Goal: Task Accomplishment & Management: Manage account settings

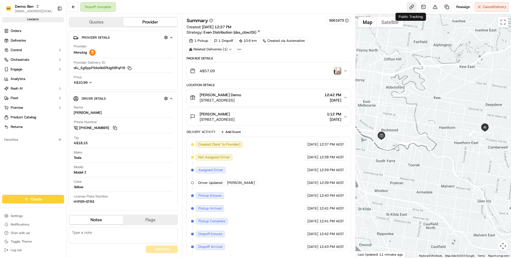
click at [410, 8] on link at bounding box center [412, 7] width 10 height 10
click at [30, 69] on button "Engage" at bounding box center [33, 69] width 62 height 9
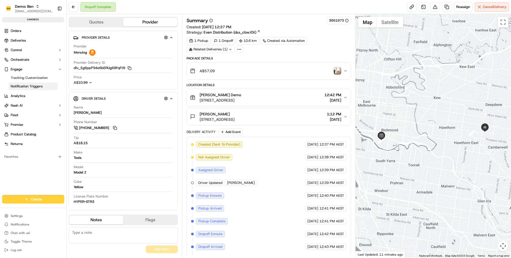
click at [31, 84] on span "Notification Triggers" at bounding box center [27, 86] width 32 height 5
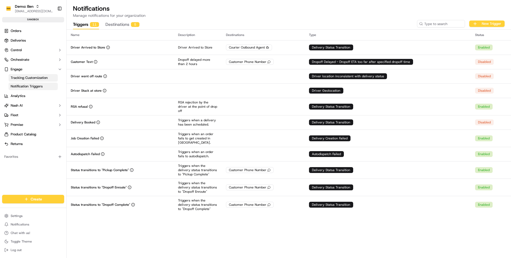
click at [32, 79] on span "Tracking Customization" at bounding box center [29, 77] width 37 height 5
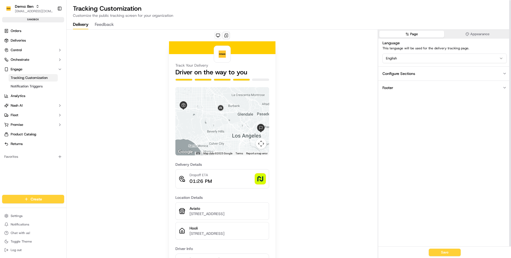
click at [105, 93] on div "Track Your Delivery Driver on the way to you ← Move left → Move right ↑ Move up…" at bounding box center [222, 173] width 311 height 286
click at [115, 69] on div "Track Your Delivery Driver on the way to you ← Move left → Move right ↑ Move up…" at bounding box center [222, 173] width 311 height 286
click at [132, 78] on div "Track Your Delivery Driver on the way to you ← Move left → Move right ↑ Move up…" at bounding box center [222, 173] width 311 height 286
click at [154, 128] on div "Track Your Delivery Driver on the way to you ← Move left → Move right ↑ Move up…" at bounding box center [222, 173] width 311 height 286
click at [30, 85] on span "Notification Triggers" at bounding box center [27, 86] width 32 height 5
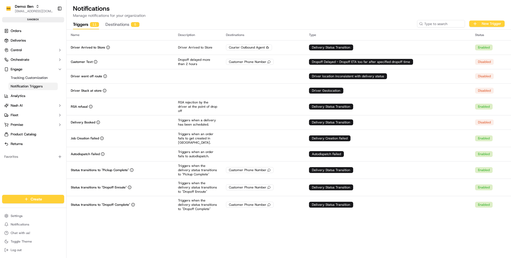
click at [30, 86] on span "Notification Triggers" at bounding box center [27, 86] width 32 height 5
click at [33, 81] on link "Tracking Customization" at bounding box center [33, 77] width 49 height 7
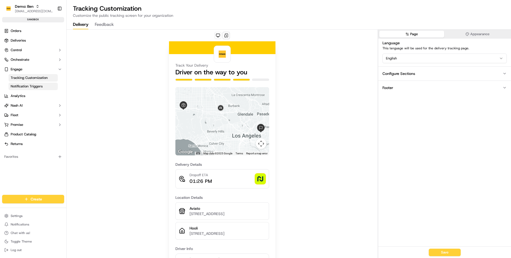
click at [33, 84] on span "Notification Triggers" at bounding box center [27, 86] width 32 height 5
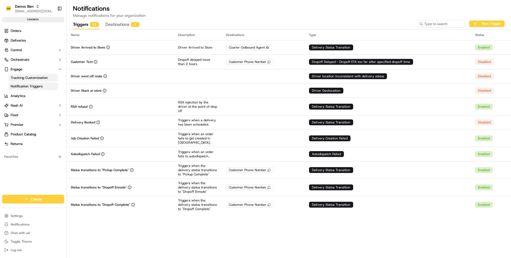
click at [33, 78] on span "Tracking Customization" at bounding box center [29, 77] width 37 height 5
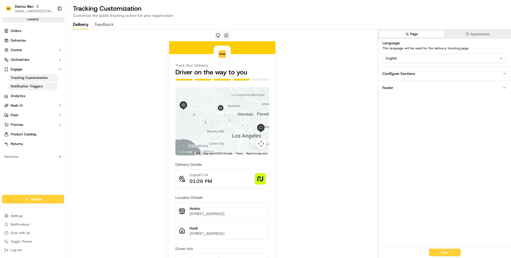
click at [34, 84] on span "Notification Triggers" at bounding box center [27, 86] width 32 height 5
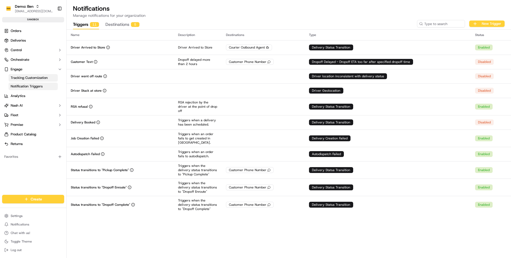
click at [34, 76] on span "Tracking Customization" at bounding box center [29, 77] width 37 height 5
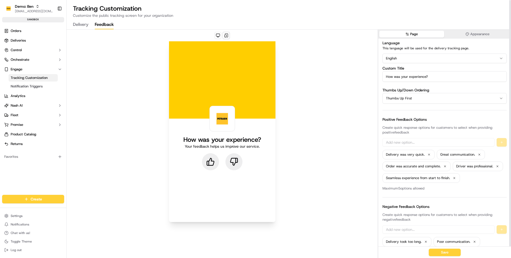
click at [104, 26] on button "Feedback" at bounding box center [104, 24] width 19 height 9
click at [213, 164] on icon at bounding box center [210, 161] width 9 height 9
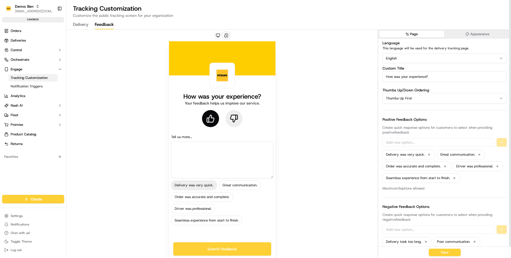
click at [213, 190] on div "Delivery was very quick." at bounding box center [194, 185] width 46 height 10
click at [195, 184] on div "Delivery was very quick." at bounding box center [194, 185] width 46 height 10
click at [228, 108] on div "How was your experience? Your feedback helps us improve our service." at bounding box center [222, 109] width 102 height 43
click at [229, 115] on button at bounding box center [234, 118] width 17 height 17
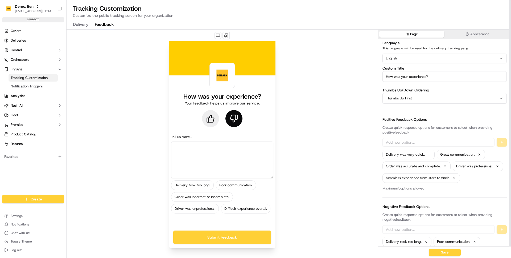
click at [243, 148] on textarea at bounding box center [222, 159] width 102 height 37
click at [199, 128] on div "How was your experience? Your feedback helps us improve our service." at bounding box center [222, 109] width 102 height 43
click at [188, 185] on div "Delivery took too long." at bounding box center [192, 185] width 43 height 10
click at [396, 80] on input "How was your experience?" at bounding box center [445, 76] width 124 height 11
click at [372, 85] on div "How was your experience? Your feedback helps us improve our service. Tell us mo…" at bounding box center [222, 144] width 311 height 229
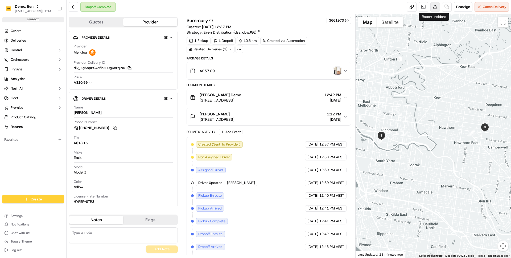
click at [435, 9] on button at bounding box center [436, 7] width 10 height 10
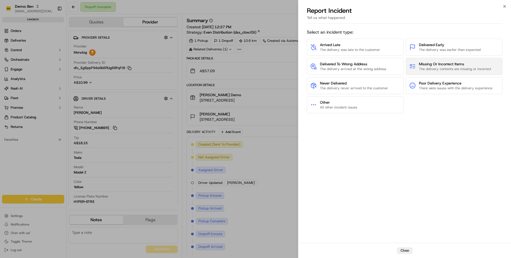
click at [430, 67] on span "The delivery contents are missing or incorrect" at bounding box center [455, 69] width 72 height 5
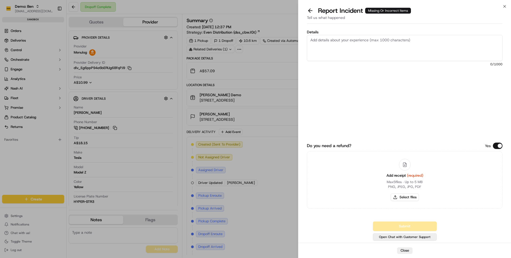
click at [408, 233] on button "Open Chat with Customer Support" at bounding box center [405, 236] width 64 height 7
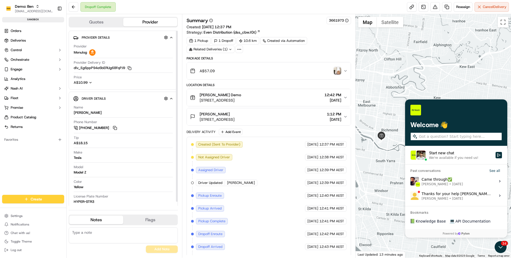
click at [32, 176] on div "Orders Deliveries Control Orchestrate Engage Analytics Nash AI Fleet Promise Pr…" at bounding box center [33, 108] width 66 height 166
click at [20, 214] on html "Demo: Ben ben@usenash.com Toggle Sidebar sandbox Orders Deliveries Control Orch…" at bounding box center [255, 129] width 511 height 258
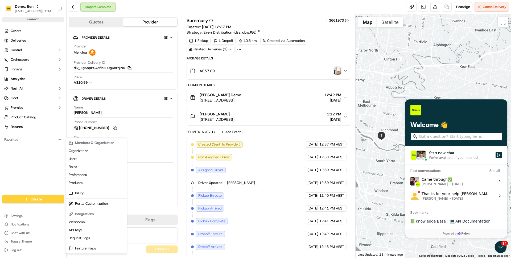
click at [24, 129] on html "Demo: Ben ben@usenash.com Toggle Sidebar sandbox Orders Deliveries Control Orch…" at bounding box center [255, 129] width 511 height 258
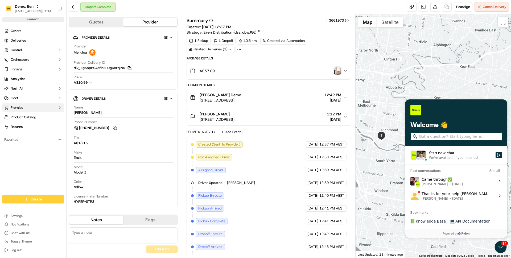
click at [32, 107] on button "Promise" at bounding box center [33, 107] width 62 height 9
click at [32, 99] on button "Fleet" at bounding box center [33, 98] width 62 height 9
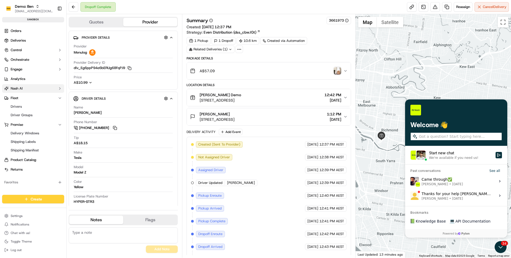
click at [33, 87] on button "Nash AI" at bounding box center [33, 88] width 62 height 9
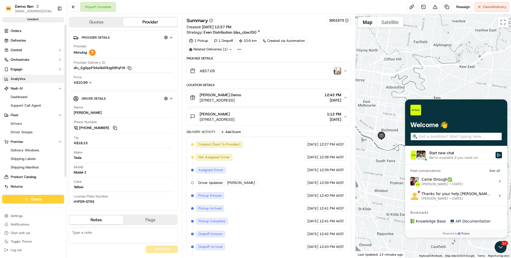
click at [33, 80] on link "Analytics" at bounding box center [33, 79] width 62 height 9
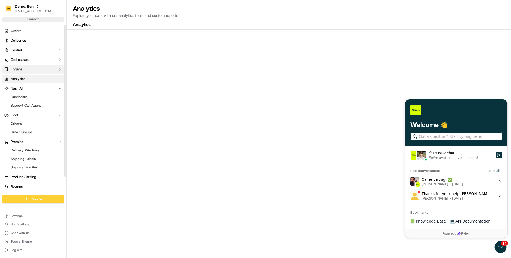
click at [32, 69] on button "Engage" at bounding box center [33, 69] width 62 height 9
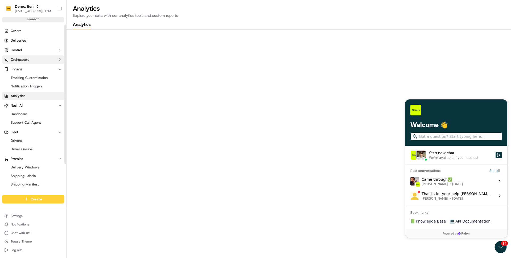
click at [32, 61] on button "Orchestrate" at bounding box center [33, 59] width 62 height 9
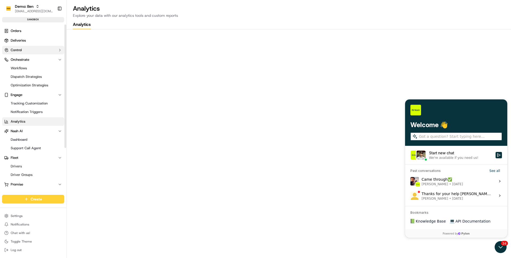
click at [33, 50] on button "Control" at bounding box center [33, 50] width 62 height 9
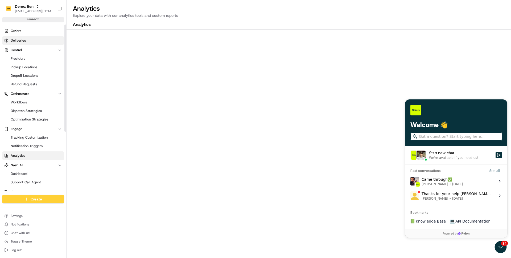
click at [33, 41] on link "Deliveries" at bounding box center [33, 40] width 62 height 9
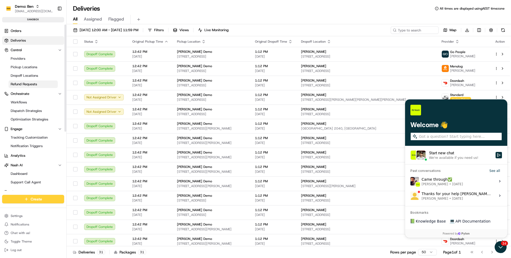
click at [31, 81] on link "Refund Requests" at bounding box center [33, 83] width 49 height 7
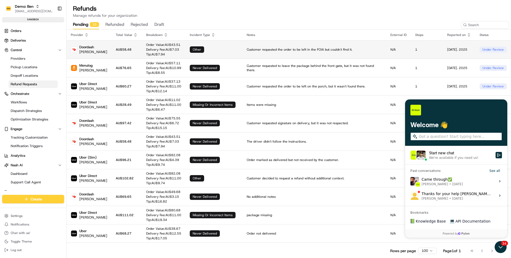
click at [91, 40] on td "Doordash Arthur Rogers" at bounding box center [89, 49] width 45 height 18
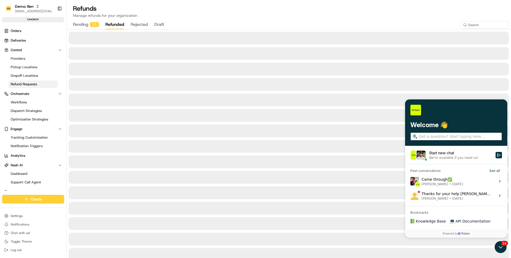
click at [112, 26] on button "refunded" at bounding box center [114, 24] width 19 height 9
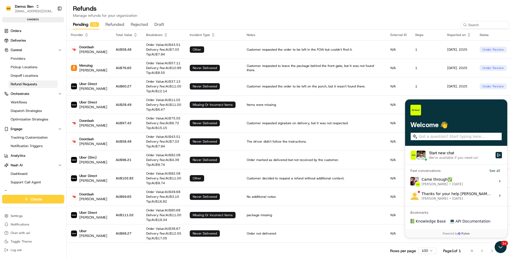
click at [93, 27] on div "15" at bounding box center [94, 24] width 9 height 5
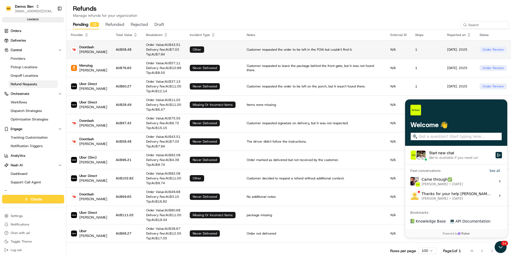
click at [117, 41] on td "AU$ 58.48" at bounding box center [127, 49] width 30 height 18
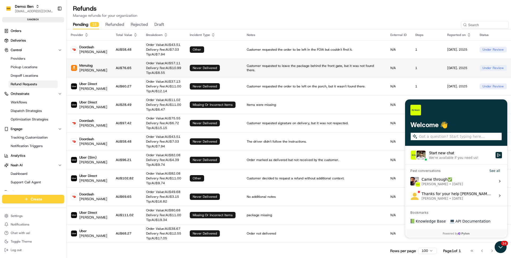
click at [415, 71] on td "1" at bounding box center [427, 68] width 32 height 18
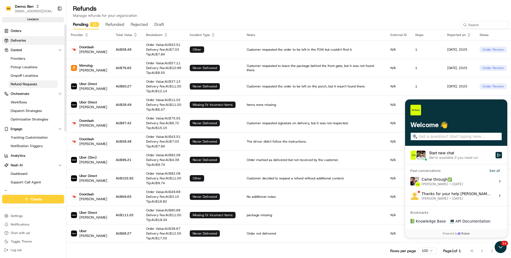
click at [21, 36] on link "Deliveries" at bounding box center [33, 40] width 62 height 9
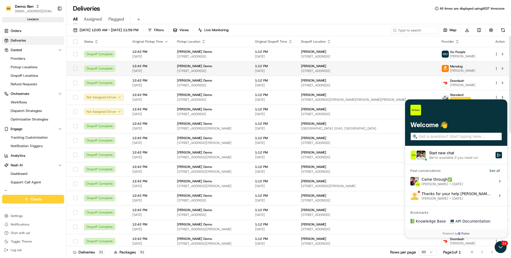
click at [178, 63] on td "Nash Demo 64 Gwynne St, Cremorne VIC 3121, Australia" at bounding box center [212, 68] width 78 height 14
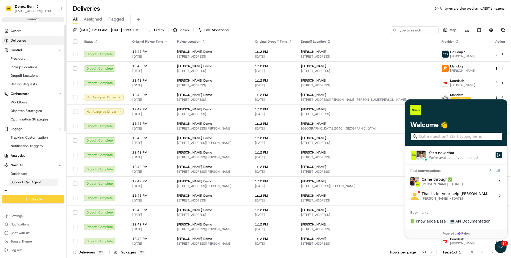
click at [21, 179] on link "Support Call Agent" at bounding box center [33, 181] width 49 height 7
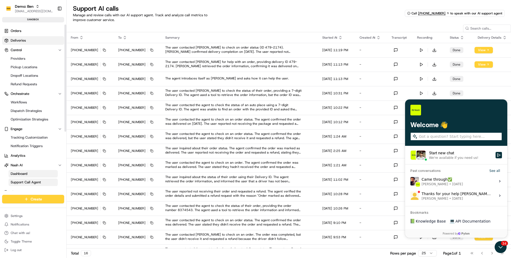
click at [36, 42] on link "Deliveries" at bounding box center [33, 40] width 62 height 9
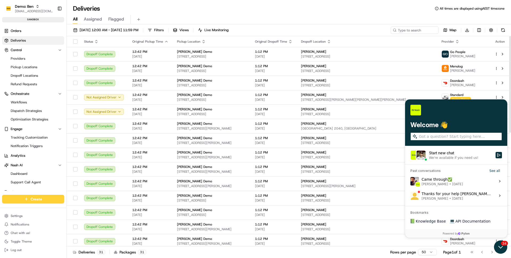
click at [500, 248] on icon "Open customer support" at bounding box center [500, 246] width 13 height 13
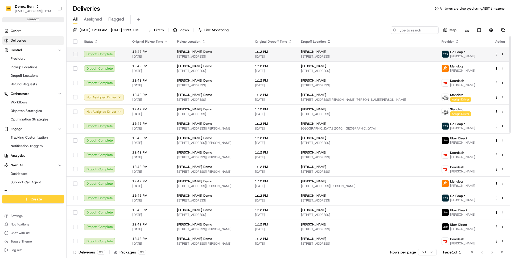
click at [244, 52] on div "Nash Demo" at bounding box center [212, 52] width 70 height 4
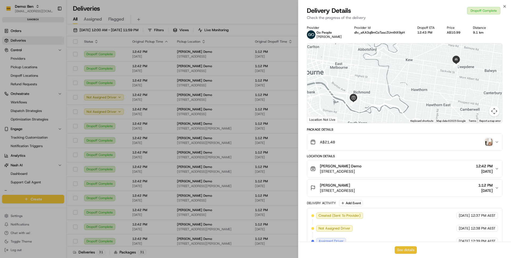
click at [407, 248] on button "See details" at bounding box center [406, 249] width 22 height 7
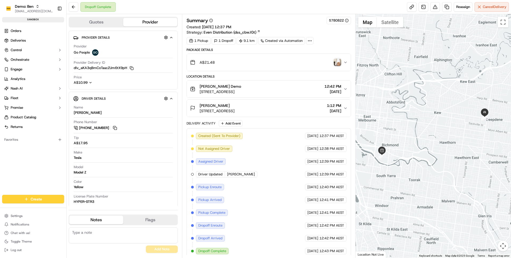
scroll to position [4, 0]
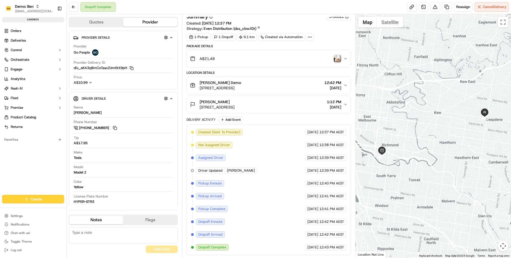
drag, startPoint x: 318, startPoint y: 247, endPoint x: 343, endPoint y: 248, distance: 25.0
click at [343, 248] on div "09/17/2025 12:43 PM AEST" at bounding box center [326, 247] width 42 height 6
click at [343, 248] on span "12:43 PM AEST" at bounding box center [332, 247] width 25 height 5
drag, startPoint x: 343, startPoint y: 248, endPoint x: 304, endPoint y: 248, distance: 38.9
click at [305, 248] on div "09/17/2025 12:43 PM AEST" at bounding box center [326, 247] width 42 height 6
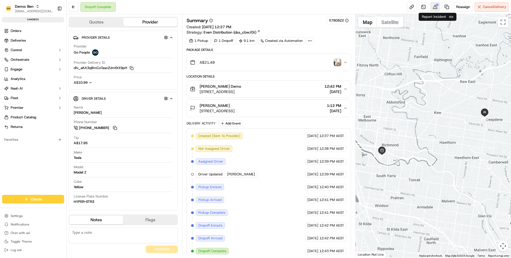
click at [434, 8] on button at bounding box center [436, 7] width 10 height 10
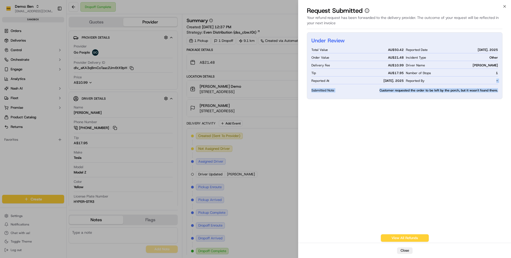
drag, startPoint x: 406, startPoint y: 84, endPoint x: 488, endPoint y: 99, distance: 82.9
click at [488, 99] on div "Under Review Total Value AU$ 50.42 Order Value AU$ 21.48 Delivery Fee AU$ 10.99…" at bounding box center [405, 65] width 196 height 67
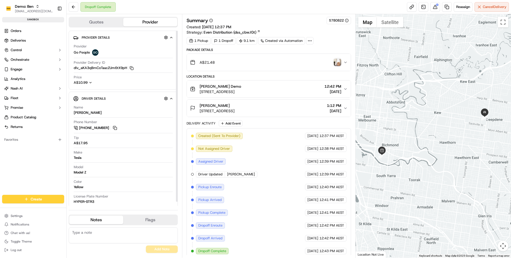
scroll to position [1, 0]
click at [38, 50] on button "Control" at bounding box center [33, 50] width 62 height 9
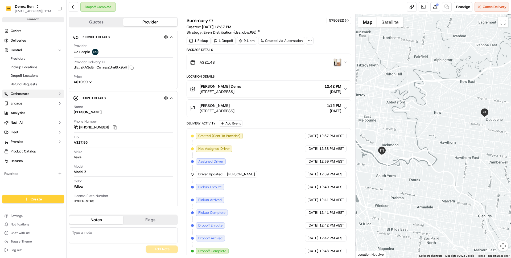
click at [26, 94] on span "Orchestrate" at bounding box center [20, 93] width 19 height 5
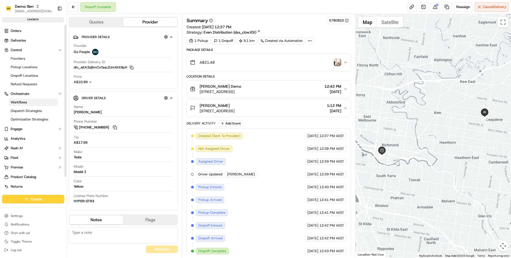
click at [35, 103] on link "Workflows" at bounding box center [33, 102] width 49 height 7
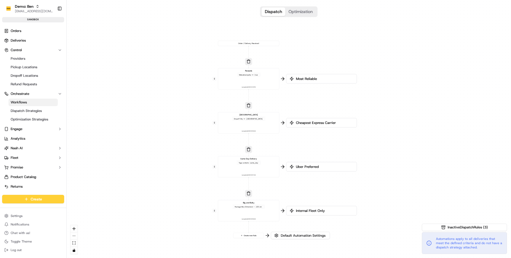
drag, startPoint x: 209, startPoint y: 87, endPoint x: 162, endPoint y: 82, distance: 46.6
click at [162, 82] on div "0 0 0 0 0 Order / Delivery Received Rewards Metadata .loyalty == true Last upda…" at bounding box center [289, 129] width 445 height 258
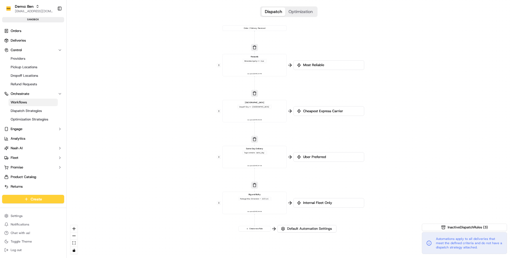
drag, startPoint x: 178, startPoint y: 74, endPoint x: 190, endPoint y: 75, distance: 11.8
click at [190, 75] on div "0 0 0 0 0 Order / Delivery Received Rewards Metadata .loyalty == true Last upda…" at bounding box center [289, 129] width 445 height 258
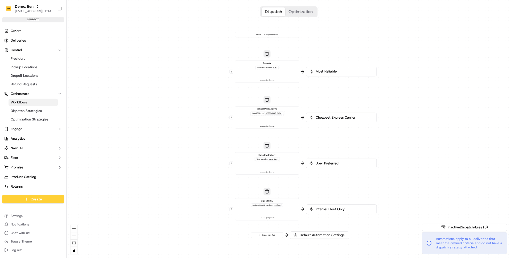
drag, startPoint x: 200, startPoint y: 62, endPoint x: 212, endPoint y: 69, distance: 13.1
click at [212, 69] on div "0 0 0 0 0 Order / Delivery Received Rewards Metadata .loyalty == true Last upda…" at bounding box center [289, 129] width 445 height 258
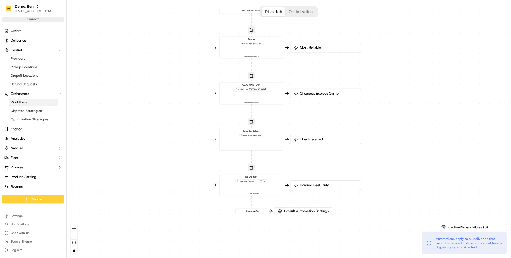
drag, startPoint x: 191, startPoint y: 112, endPoint x: 175, endPoint y: 88, distance: 28.8
click at [175, 88] on div "0 0 0 0 0 Order / Delivery Received Rewards Metadata .loyalty == true Last upda…" at bounding box center [289, 129] width 445 height 258
drag, startPoint x: 204, startPoint y: 111, endPoint x: 204, endPoint y: 116, distance: 5.4
click at [204, 116] on div "0 0 0 0 0 Order / Delivery Received Rewards Metadata .loyalty == true Last upda…" at bounding box center [289, 129] width 445 height 258
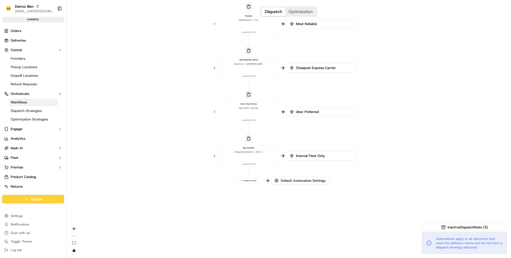
drag, startPoint x: 320, startPoint y: 125, endPoint x: 312, endPoint y: 89, distance: 37.4
click at [312, 89] on div "0 0 0 0 0 Order / Delivery Received Rewards Metadata .loyalty == true Last upda…" at bounding box center [289, 129] width 445 height 258
click at [187, 138] on div "0 0 0 0 0 Order / Delivery Received Rewards Metadata .loyalty == true Last upda…" at bounding box center [289, 129] width 445 height 258
click at [246, 108] on span "contains" at bounding box center [246, 108] width 6 height 2
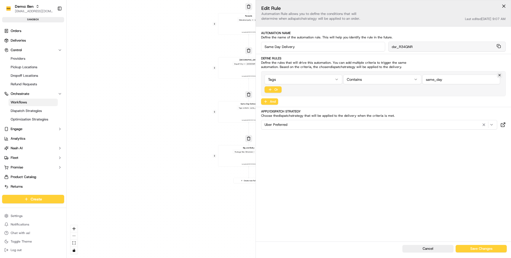
click at [299, 78] on html "Demo: Ben ben@usenash.com Toggle Sidebar sandbox Orders Deliveries Control Prov…" at bounding box center [255, 129] width 511 height 258
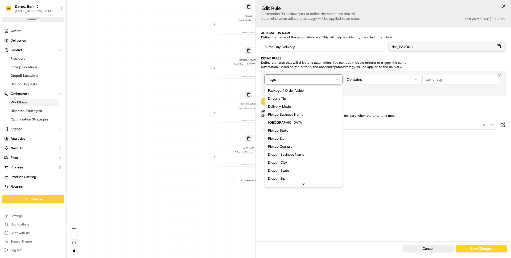
click at [206, 133] on html "Demo: Ben ben@usenash.com Toggle Sidebar sandbox Orders Deliveries Control Prov…" at bounding box center [255, 129] width 511 height 258
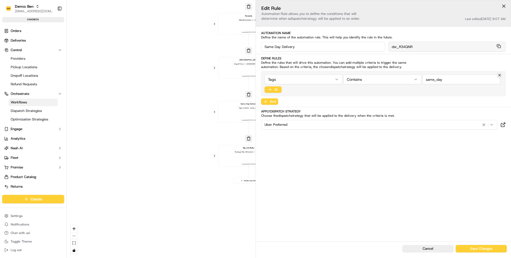
click at [206, 133] on div "0 0 0 0 0 Order / Delivery Received Rewards Metadata .loyalty == true Last upda…" at bounding box center [289, 129] width 445 height 258
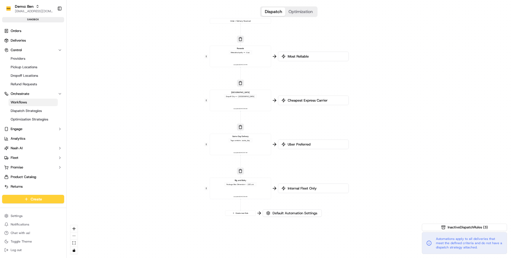
drag, startPoint x: 195, startPoint y: 106, endPoint x: 187, endPoint y: 138, distance: 32.9
click at [187, 138] on div "0 0 0 0 0 Order / Delivery Received Rewards Metadata .loyalty == true Last upda…" at bounding box center [289, 129] width 445 height 258
click at [26, 109] on span "Dispatch Strategies" at bounding box center [26, 110] width 31 height 5
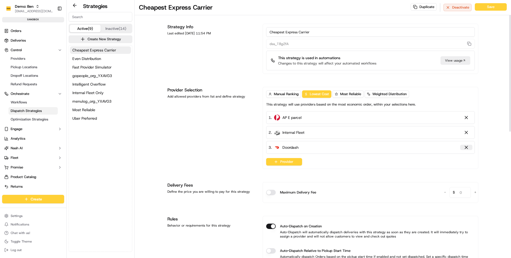
click at [465, 147] on div at bounding box center [466, 147] width 5 height 5
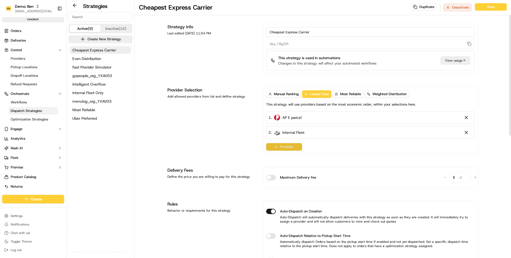
click at [289, 145] on button "Provider" at bounding box center [284, 146] width 36 height 7
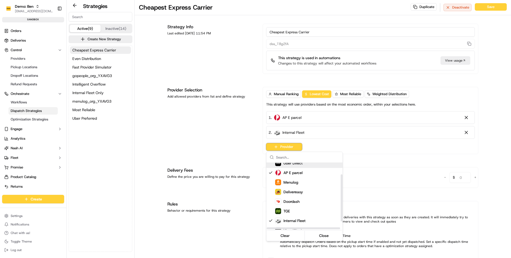
scroll to position [23, 0]
click at [270, 208] on div "Suggestions" at bounding box center [271, 210] width 4 height 4
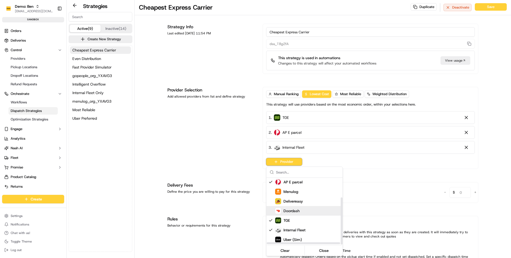
scroll to position [15, 0]
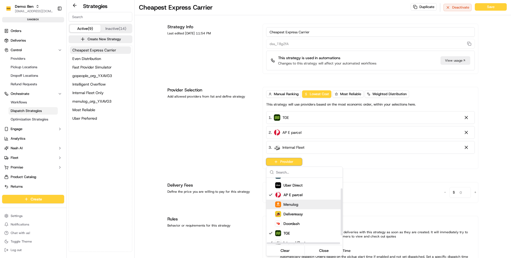
click at [294, 207] on div "Menulog" at bounding box center [315, 204] width 96 height 10
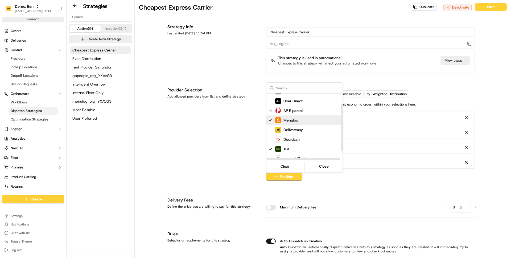
click at [202, 184] on html "Demo: Ben ben@usenash.com Toggle Sidebar sandbox Orders Deliveries Control Prov…" at bounding box center [255, 129] width 511 height 258
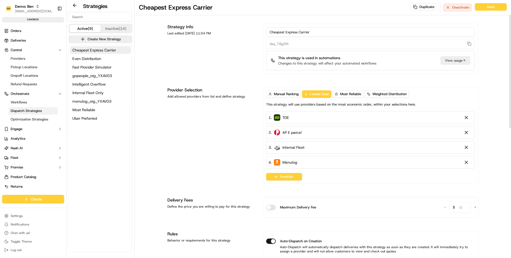
click at [233, 140] on div "Provider Selection Add allowed providers from list and define strategy" at bounding box center [212, 135] width 89 height 97
click at [249, 138] on div "Provider Selection Add allowed providers from list and define strategy" at bounding box center [212, 135] width 89 height 97
click at [279, 92] on span "Manual Ranking" at bounding box center [286, 94] width 25 height 5
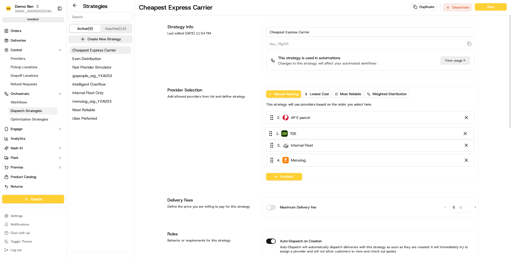
drag, startPoint x: 274, startPoint y: 119, endPoint x: 272, endPoint y: 136, distance: 17.6
click at [272, 136] on div "1 . TGE 2 . AP E parcel 3 . Internal Fleet 4 . Menulog" at bounding box center [370, 140] width 209 height 58
drag, startPoint x: 272, startPoint y: 116, endPoint x: 268, endPoint y: 145, distance: 29.5
click at [268, 145] on div "1 . AP E parcel 2 . TGE 3 . Internal Fleet 4 . Menulog" at bounding box center [370, 140] width 209 height 58
click at [322, 95] on span "Lowest Cost" at bounding box center [319, 94] width 19 height 5
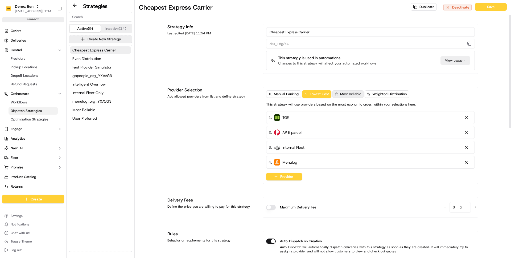
click at [345, 93] on span "Most Reliable" at bounding box center [350, 94] width 21 height 5
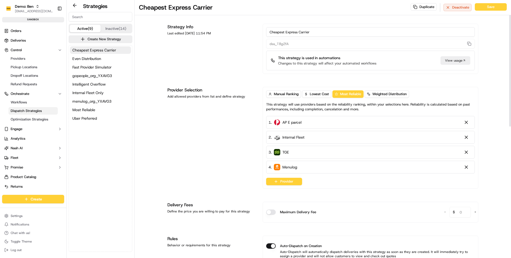
click at [381, 110] on p "This strategy will use providers based on the reliability ranking, within your …" at bounding box center [370, 107] width 209 height 10
click at [374, 94] on span "Weighted Distribution" at bounding box center [390, 94] width 34 height 5
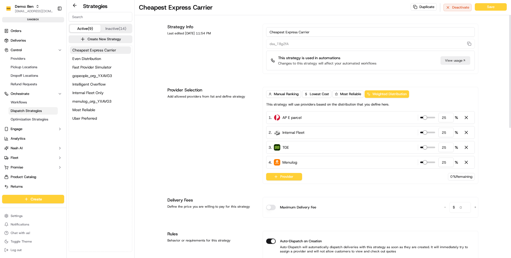
click at [257, 128] on div "Provider Selection Add allowed providers from list and define strategy Manual R…" at bounding box center [323, 135] width 311 height 97
click at [133, 126] on div "Strategies Active (9) Inactive (14) Create New Strategy Cheapest Express Carrie…" at bounding box center [101, 129] width 68 height 258
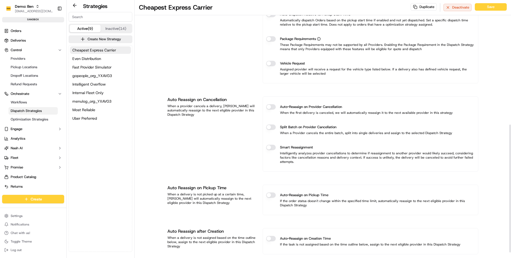
scroll to position [255, 0]
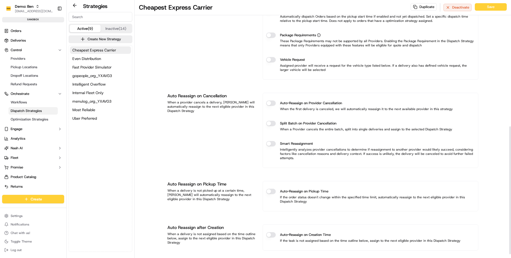
click at [204, 114] on div "Auto Reassign on Cancellation When a provider cancels a delivery, Nash will aut…" at bounding box center [212, 130] width 89 height 75
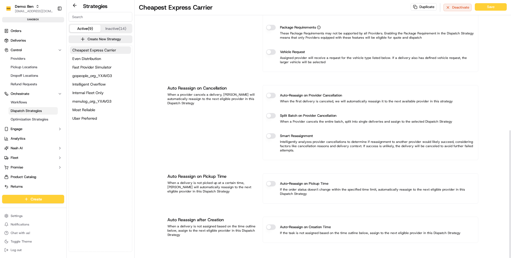
click at [270, 98] on button "Auto-Reassign on Provider Cancellation" at bounding box center [271, 95] width 10 height 5
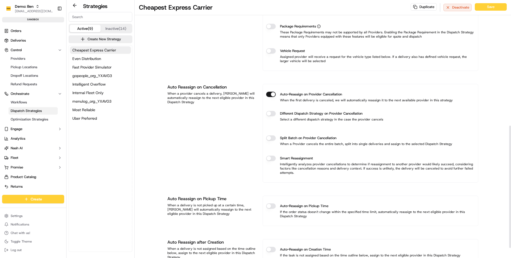
scroll to position [286, 0]
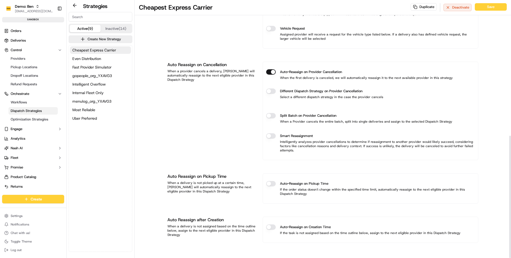
click at [271, 184] on button "Auto-Reassign on Pickup Time" at bounding box center [271, 183] width 10 height 5
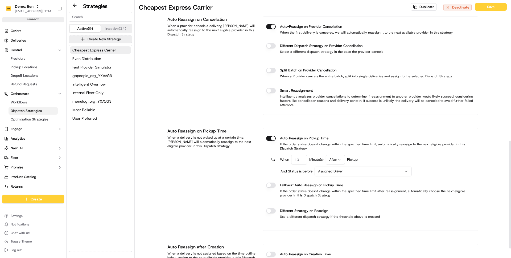
scroll to position [358, 0]
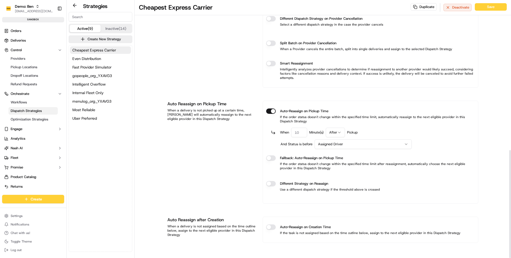
click at [292, 135] on input "number" at bounding box center [299, 133] width 16 height 10
type input "10"
click at [333, 131] on html "Demo: Ben ben@usenash.com Toggle Sidebar sandbox Orders Deliveries Control Prov…" at bounding box center [255, 129] width 511 height 258
drag, startPoint x: 283, startPoint y: 145, endPoint x: 312, endPoint y: 145, distance: 29.0
click at [312, 145] on span "And Status is before" at bounding box center [297, 144] width 32 height 5
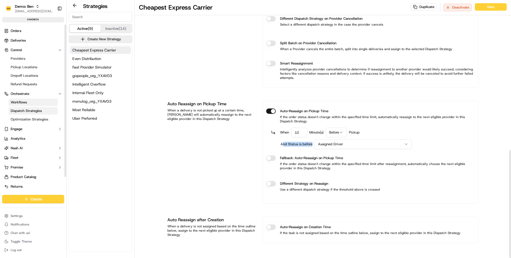
click at [42, 103] on link "Workflows" at bounding box center [33, 102] width 49 height 7
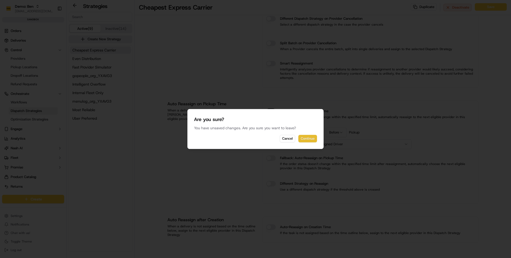
click at [310, 138] on button "Continue" at bounding box center [308, 138] width 19 height 7
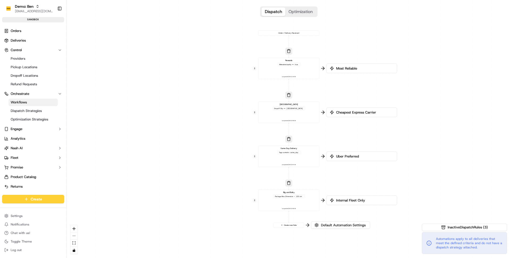
click at [315, 56] on div "0 0 0 0 0 Order / Delivery Received Rewards Metadata .loyalty == true Last upda…" at bounding box center [289, 129] width 445 height 258
click at [309, 66] on div "Rewards Metadata .loyalty == true Last updated: 06/23/2025 2:20 PM" at bounding box center [289, 68] width 57 height 19
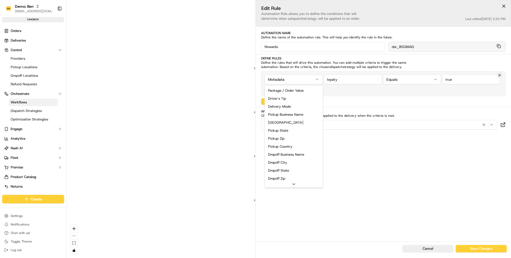
click at [286, 79] on div "0 0 0 0 0 Order / Delivery Received Rewards Metadata .loyalty == true Last upda…" at bounding box center [289, 129] width 445 height 258
click at [307, 82] on html "Demo: Ben ben@usenash.com Toggle Sidebar sandbox Orders Deliveries Control Prov…" at bounding box center [255, 129] width 511 height 258
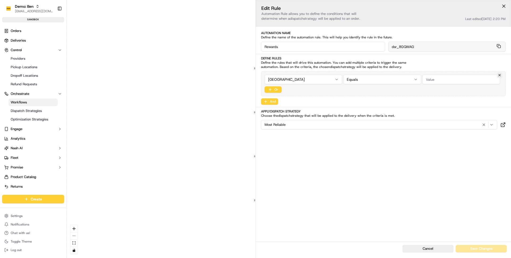
click at [343, 156] on div "Edit Rule Automation Rule allows you to define the conditions that will determi…" at bounding box center [383, 120] width 255 height 241
click at [438, 78] on input "string" at bounding box center [462, 80] width 78 height 10
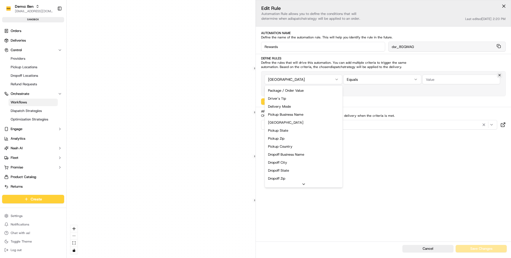
click at [326, 80] on html "Demo: Ben ben@usenash.com Toggle Sidebar sandbox Orders Deliveries Control Prov…" at bounding box center [255, 129] width 511 height 258
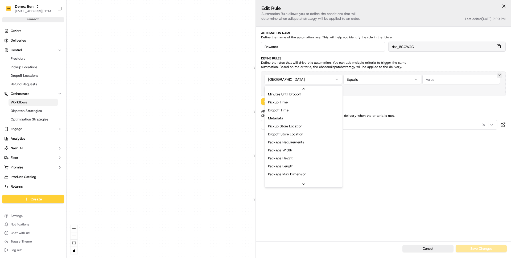
scroll to position [164, 0]
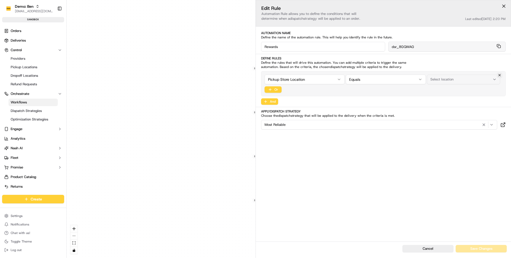
click at [435, 82] on button "Select location" at bounding box center [463, 80] width 73 height 10
click at [439, 103] on div "City Store (7674)" at bounding box center [465, 100] width 76 height 8
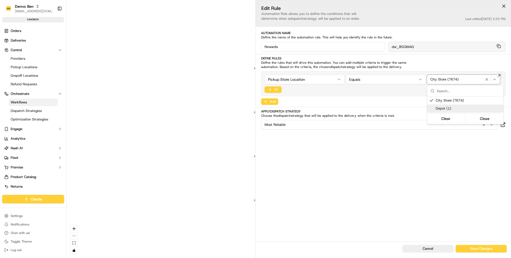
click at [406, 156] on html "Demo: Ben ben@usenash.com Toggle Sidebar sandbox Orders Deliveries Control Prov…" at bounding box center [255, 129] width 511 height 258
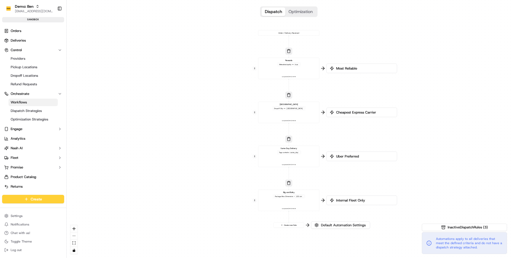
click at [227, 107] on div "0 0 0 0 0 Order / Delivery Received Rewards Metadata .loyalty == true Last upda…" at bounding box center [289, 129] width 445 height 258
click at [31, 111] on span "Dispatch Strategies" at bounding box center [26, 110] width 31 height 5
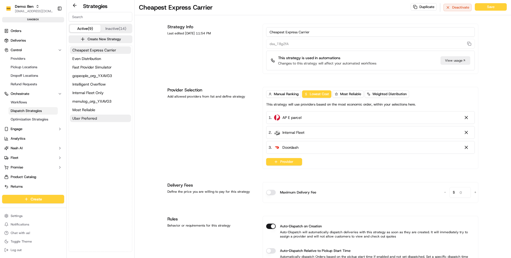
click at [88, 118] on span "Uber Preferred" at bounding box center [84, 118] width 25 height 5
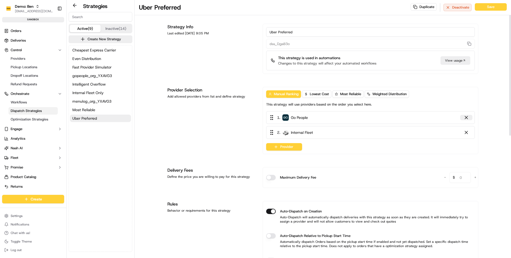
click at [465, 116] on div at bounding box center [466, 117] width 5 height 5
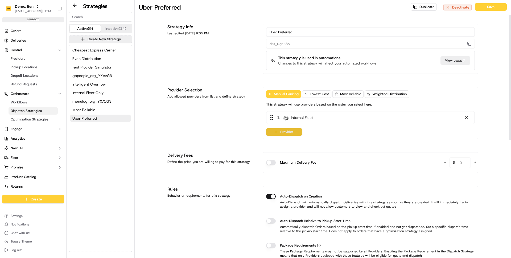
click at [287, 131] on button "Provider" at bounding box center [284, 131] width 36 height 7
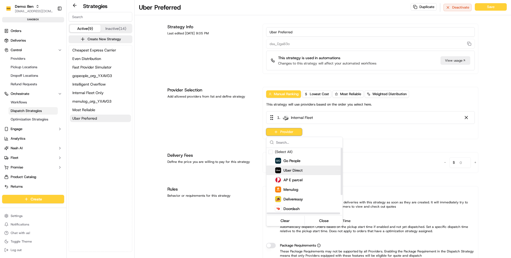
click at [292, 167] on div "Uber Direct" at bounding box center [315, 170] width 96 height 10
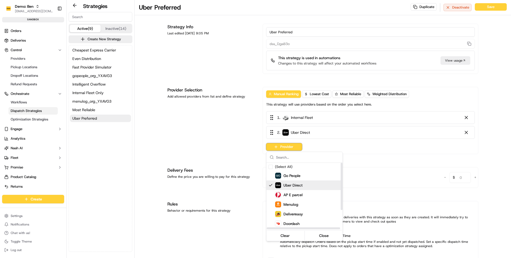
click at [236, 114] on html "Demo: Ben ben@usenash.com Toggle Sidebar sandbox Orders Deliveries Control Prov…" at bounding box center [255, 129] width 511 height 258
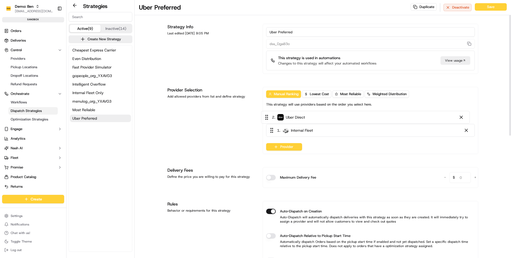
drag, startPoint x: 410, startPoint y: 136, endPoint x: 404, endPoint y: 117, distance: 19.9
click at [404, 117] on div "1 . Internal Fleet 2 . Uber Direct" at bounding box center [370, 125] width 209 height 28
click at [467, 134] on div at bounding box center [466, 132] width 5 height 5
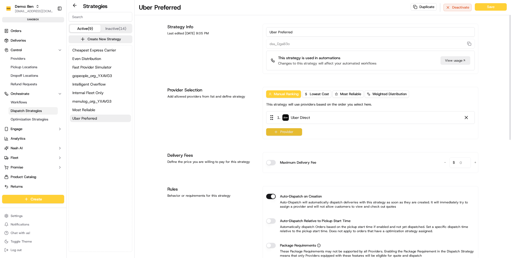
click at [287, 131] on button "Provider" at bounding box center [284, 131] width 36 height 7
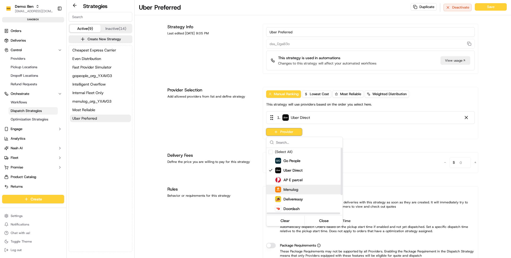
click at [279, 188] on img "Suggestions" at bounding box center [278, 189] width 6 height 6
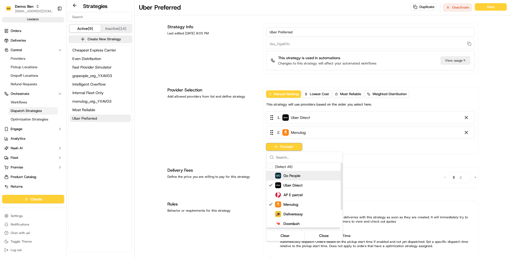
click at [296, 173] on span "Go People" at bounding box center [292, 175] width 17 height 5
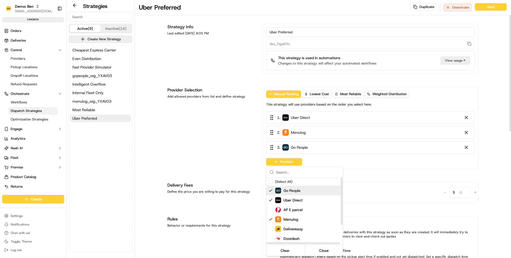
click at [197, 124] on html "Demo: Ben ben@usenash.com Toggle Sidebar sandbox Orders Deliveries Control Prov…" at bounding box center [255, 129] width 511 height 258
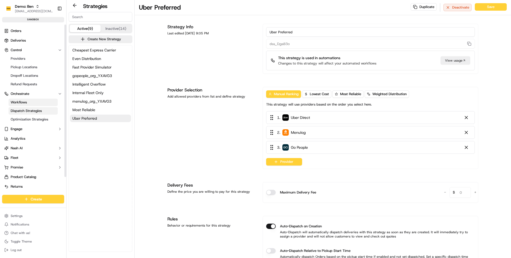
click at [32, 99] on link "Workflows" at bounding box center [33, 102] width 49 height 7
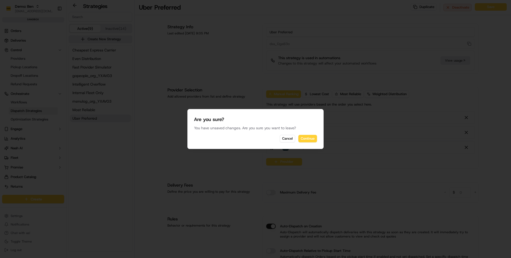
click at [305, 133] on div "Are you sure? You have unsaved changes. Are you sure you want to leave? Cancel …" at bounding box center [256, 129] width 136 height 40
click at [306, 140] on button "Continue" at bounding box center [308, 138] width 19 height 7
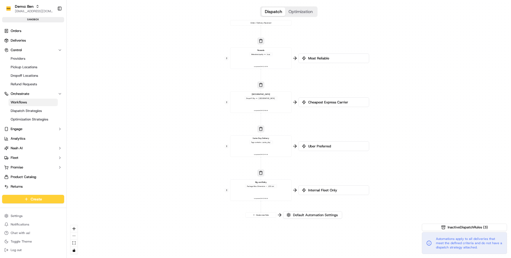
drag, startPoint x: 197, startPoint y: 87, endPoint x: 166, endPoint y: 74, distance: 33.5
click at [166, 74] on div "0 0 0 0 0 Order / Delivery Received Rewards Metadata .loyalty == true Last upda…" at bounding box center [289, 129] width 445 height 258
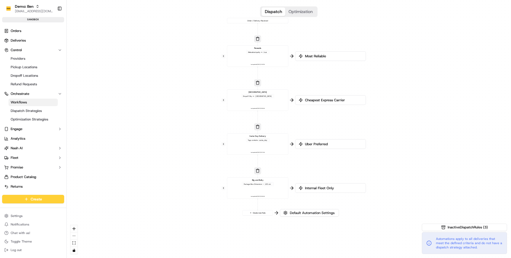
click at [272, 154] on div "Same Day Delivery Tags contains same_day Last updated: 07/16/2025 9:07 AM" at bounding box center [257, 143] width 61 height 21
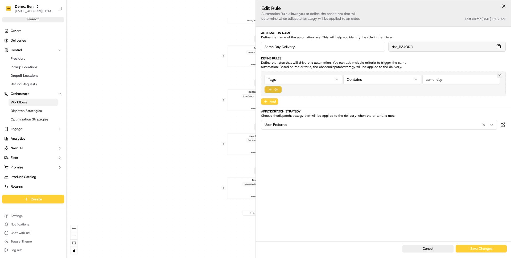
click at [273, 89] on button "Or" at bounding box center [273, 89] width 17 height 6
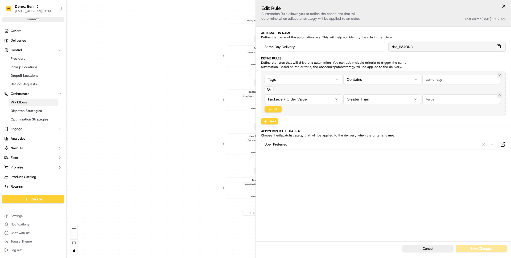
click at [292, 101] on html "Demo: Ben ben@usenash.com Toggle Sidebar sandbox Orders Deliveries Control Prov…" at bounding box center [255, 129] width 511 height 258
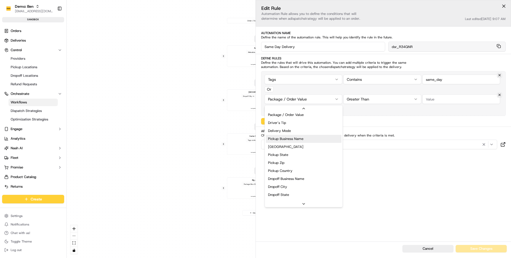
scroll to position [4, 0]
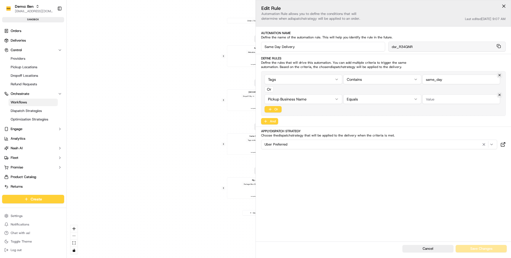
click at [458, 99] on input "string" at bounding box center [462, 99] width 78 height 10
click at [388, 99] on html "Demo: Ben ben@usenash.com Toggle Sidebar sandbox Orders Deliveries Control Prov…" at bounding box center [255, 129] width 511 height 258
click at [451, 99] on input "string" at bounding box center [462, 99] width 78 height 10
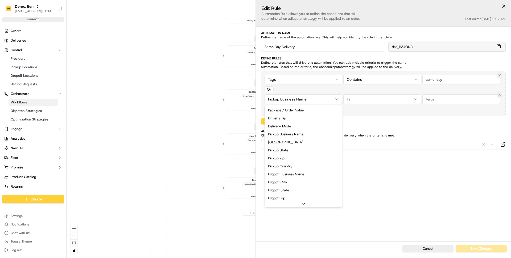
click at [290, 96] on html "Demo: Ben ben@usenash.com Toggle Sidebar sandbox Orders Deliveries Control Prov…" at bounding box center [255, 129] width 511 height 258
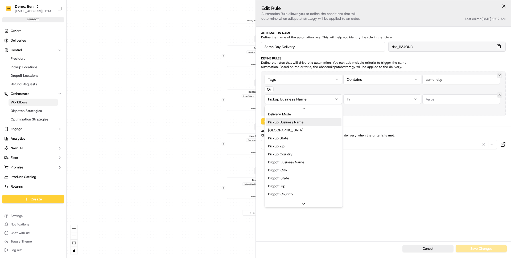
scroll to position [21, 0]
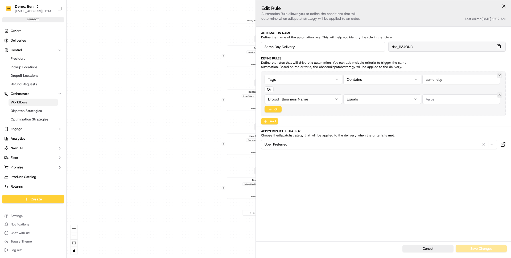
click at [431, 98] on input "string" at bounding box center [462, 99] width 78 height 10
click at [318, 101] on html "Demo: Ben ben@usenash.com Toggle Sidebar sandbox Orders Deliveries Control Prov…" at bounding box center [255, 129] width 511 height 258
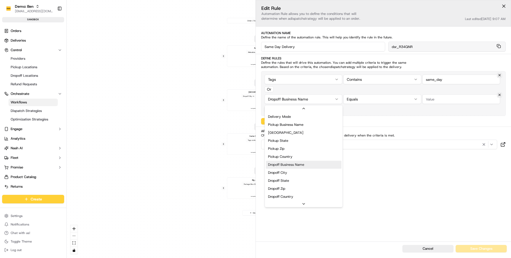
scroll to position [0, 0]
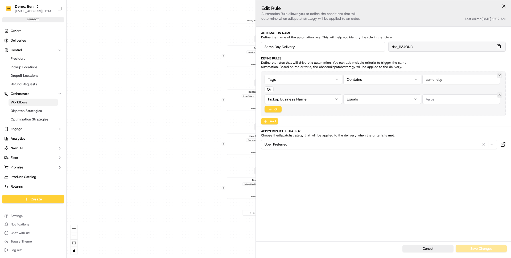
click at [454, 106] on div "Tags Contains Or Pickup Business Name Equals Or" at bounding box center [383, 93] width 245 height 45
click at [451, 101] on input "string" at bounding box center [462, 99] width 78 height 10
type input "Petbarn S"
click at [298, 94] on div "Tags Contains Or Pickup Business Name Equals Or" at bounding box center [383, 93] width 245 height 45
click at [298, 99] on html "Demo: Ben ben@usenash.com Toggle Sidebar sandbox Orders Deliveries Control Prov…" at bounding box center [255, 129] width 511 height 258
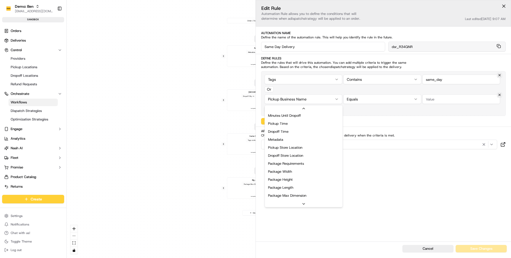
scroll to position [137, 0]
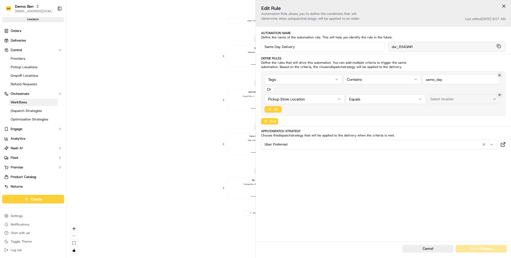
click at [458, 97] on div "Select location" at bounding box center [464, 99] width 71 height 5
click at [435, 119] on div "City Store (7674)" at bounding box center [465, 120] width 76 height 8
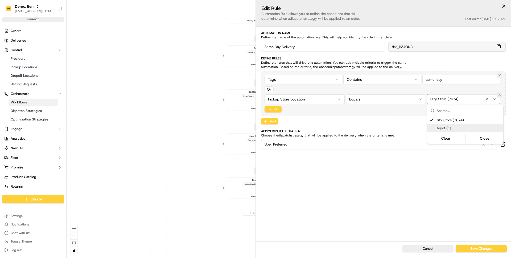
click at [435, 127] on div "Depot (1)" at bounding box center [465, 128] width 76 height 8
click at [432, 119] on div "Suggestions" at bounding box center [432, 120] width 4 height 4
click at [432, 128] on div "Suggestions" at bounding box center [432, 128] width 4 height 4
click at [394, 154] on html "Demo: Ben ben@usenash.com Toggle Sidebar sandbox Orders Deliveries Control Prov…" at bounding box center [255, 129] width 511 height 258
click at [268, 89] on div "Or" at bounding box center [269, 89] width 9 height 6
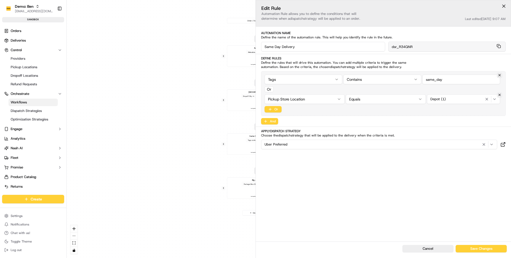
click at [500, 96] on button at bounding box center [499, 94] width 5 height 5
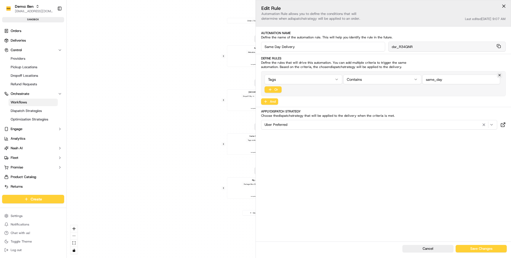
click at [272, 106] on div "Automation Name Define the name of the automation rule. This will help you iden…" at bounding box center [383, 80] width 255 height 99
click at [272, 103] on button "And" at bounding box center [269, 101] width 17 height 6
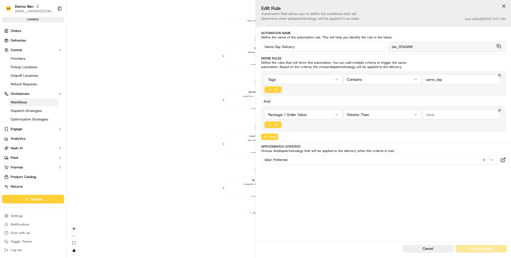
click at [279, 114] on html "Demo: Ben ben@usenash.com Toggle Sidebar sandbox Orders Deliveries Control Prov…" at bounding box center [255, 129] width 511 height 258
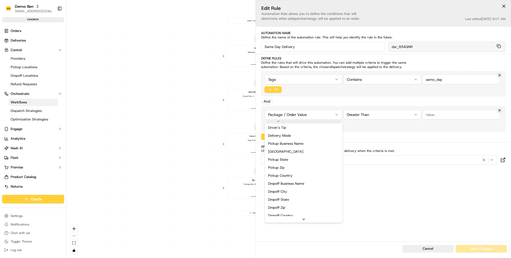
scroll to position [0, 0]
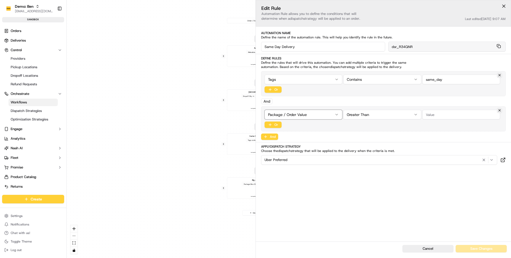
click at [393, 174] on html "Demo: Ben ben@usenash.com Toggle Sidebar sandbox Orders Deliveries Control Prov…" at bounding box center [255, 129] width 511 height 258
click at [306, 157] on div "Uber Preferred" at bounding box center [380, 160] width 234 height 6
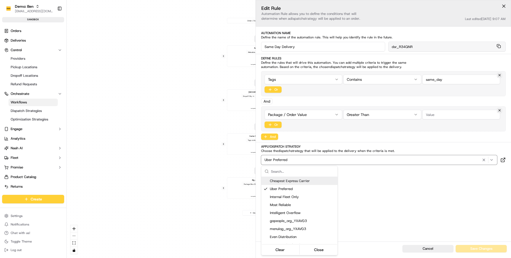
click at [185, 145] on html "Demo: Ben ben@usenash.com Toggle Sidebar sandbox Orders Deliveries Control Prov…" at bounding box center [255, 129] width 511 height 258
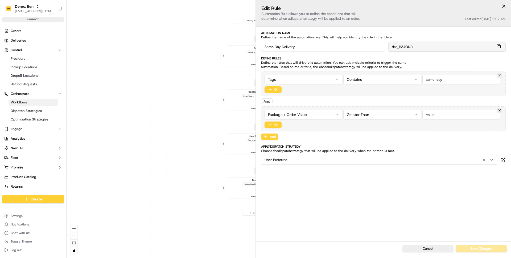
click at [182, 142] on div "0 0 0 0 0 Order / Delivery Received Rewards Metadata .loyalty == true Last upda…" at bounding box center [289, 129] width 445 height 258
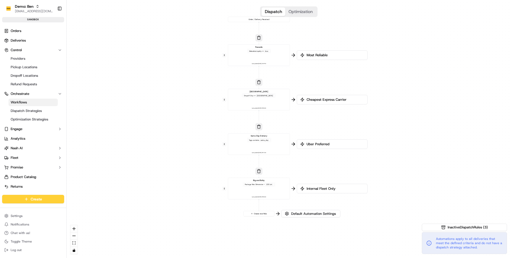
click at [196, 107] on div "0 0 0 0 0 Order / Delivery Received Rewards Metadata .loyalty == true Last upda…" at bounding box center [289, 129] width 445 height 258
click at [37, 27] on link "Orders" at bounding box center [33, 31] width 62 height 9
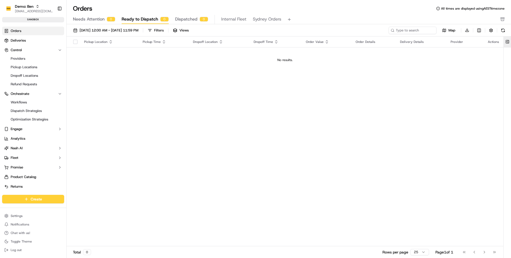
click at [504, 41] on button at bounding box center [507, 41] width 9 height 11
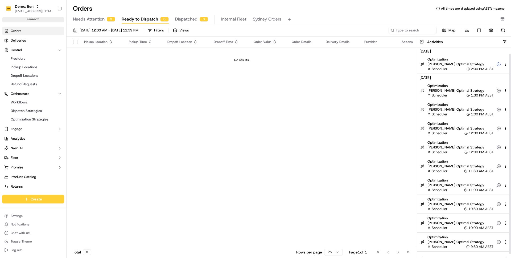
scroll to position [10, 0]
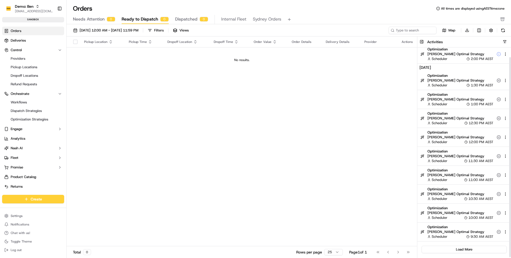
click at [506, 42] on button "button" at bounding box center [505, 42] width 4 height 4
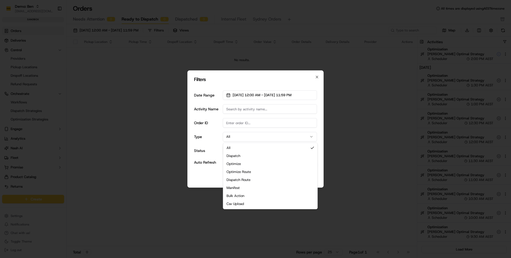
click at [258, 135] on button "All" at bounding box center [270, 137] width 94 height 10
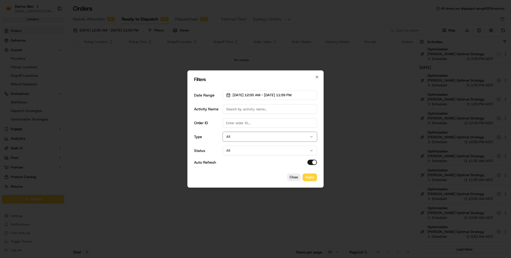
click at [204, 151] on label "Status" at bounding box center [199, 151] width 11 height 4
click at [223, 151] on button "All" at bounding box center [270, 151] width 94 height 10
click at [264, 93] on span "09/01/2025 12:00 AM - 09/30/2025 11:59 PM" at bounding box center [262, 95] width 59 height 5
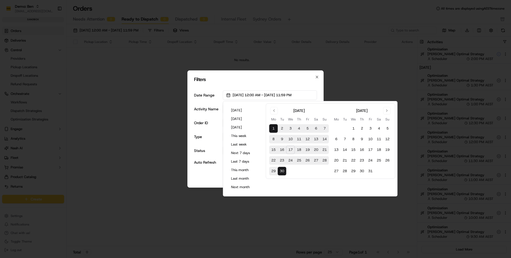
click at [357, 85] on div at bounding box center [255, 129] width 511 height 258
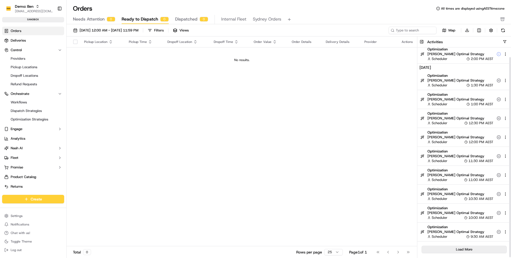
click at [452, 248] on button "Load More" at bounding box center [464, 249] width 85 height 7
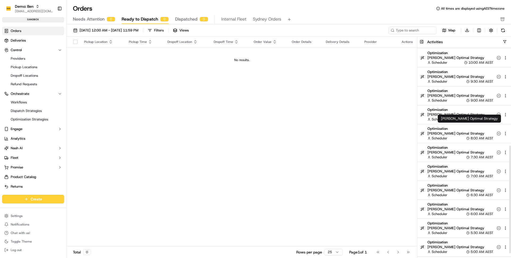
scroll to position [191, 0]
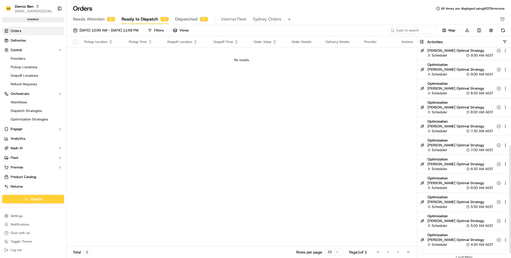
click at [508, 40] on div "Activities" at bounding box center [469, 41] width 84 height 5
click at [506, 41] on button "button" at bounding box center [505, 42] width 4 height 4
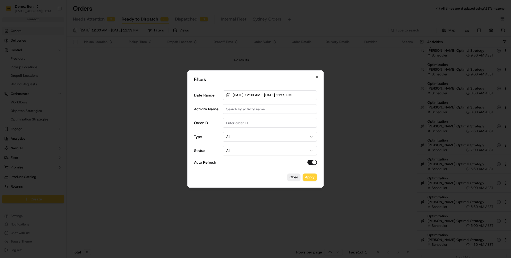
click at [245, 153] on button "All" at bounding box center [270, 151] width 94 height 10
click at [311, 177] on button "Apply" at bounding box center [310, 176] width 14 height 7
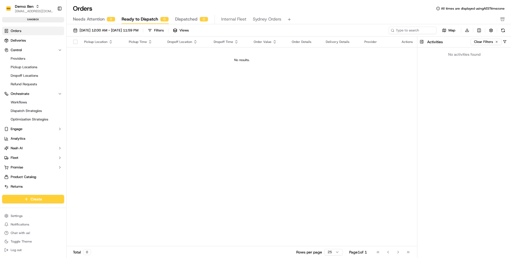
scroll to position [0, 0]
click at [443, 43] on h3 "Activities" at bounding box center [435, 41] width 16 height 5
click at [508, 43] on div "Activities Clear Filters" at bounding box center [469, 42] width 84 height 6
click at [505, 42] on button "button" at bounding box center [505, 42] width 4 height 4
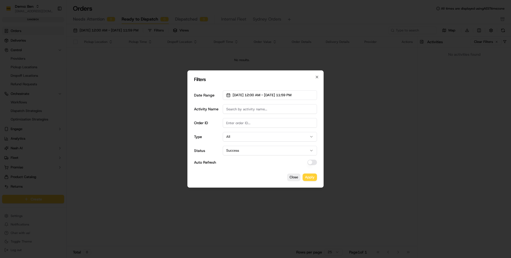
click at [266, 88] on div "Date Range 09/01/2025 12:00 AM - 09/30/2025 11:59 PM Activity Name Order ID Typ…" at bounding box center [255, 127] width 123 height 83
click at [266, 95] on span "09/01/2025 12:00 AM - 09/30/2025 11:59 PM" at bounding box center [262, 95] width 59 height 5
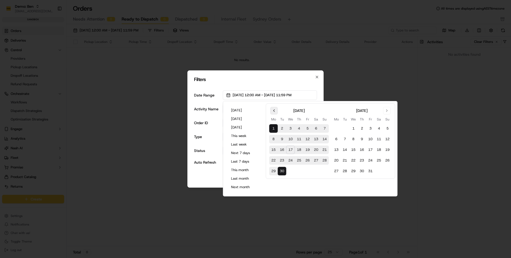
click at [272, 113] on button "Go to previous month" at bounding box center [274, 110] width 7 height 7
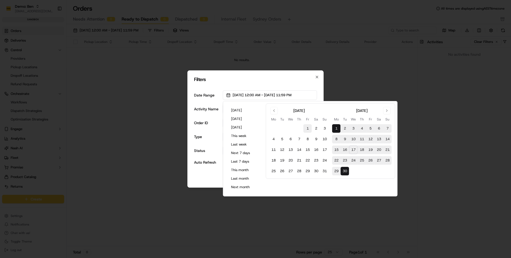
click at [309, 129] on button "1" at bounding box center [308, 128] width 9 height 9
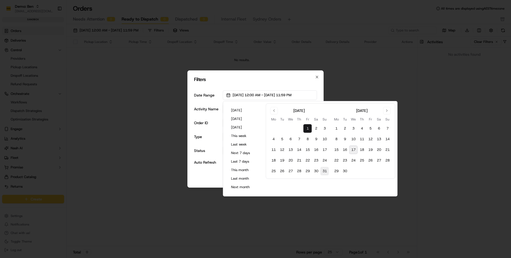
click at [325, 172] on button "31" at bounding box center [325, 171] width 9 height 9
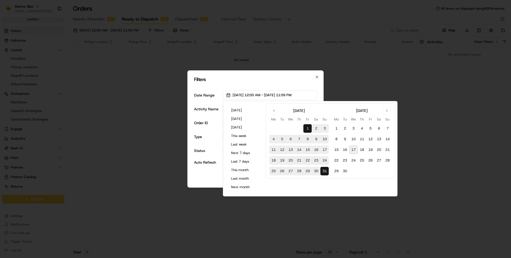
click at [203, 160] on label "Auto Refresh" at bounding box center [205, 162] width 22 height 4
click at [308, 160] on button "Auto Refresh" at bounding box center [313, 162] width 10 height 5
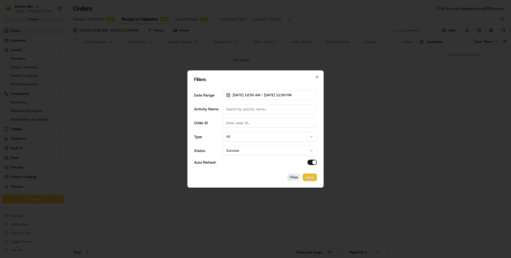
click at [313, 176] on button "Apply" at bounding box center [310, 176] width 14 height 7
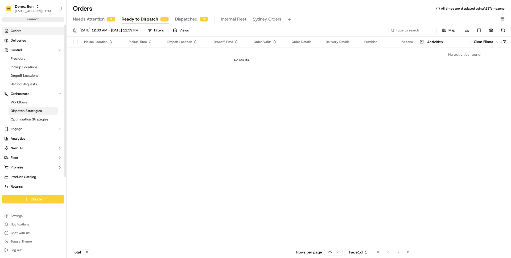
click at [26, 111] on span "Dispatch Strategies" at bounding box center [26, 110] width 31 height 5
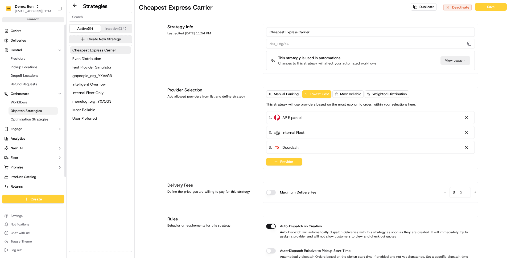
click at [35, 112] on span "Dispatch Strategies" at bounding box center [26, 110] width 31 height 5
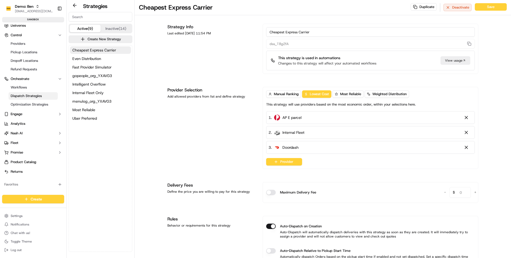
click at [98, 162] on div "Cheapest Express Carrier Even Distribution Fast Provider Simulator gopeople_org…" at bounding box center [100, 148] width 63 height 206
click at [148, 69] on div "Cheapest Express Carrier Duplicate Deactivate Save Strategy Info Last edited No…" at bounding box center [323, 253] width 377 height 506
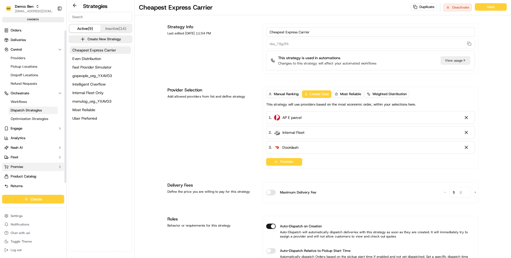
scroll to position [0, 0]
click at [25, 48] on button "Control" at bounding box center [33, 50] width 62 height 9
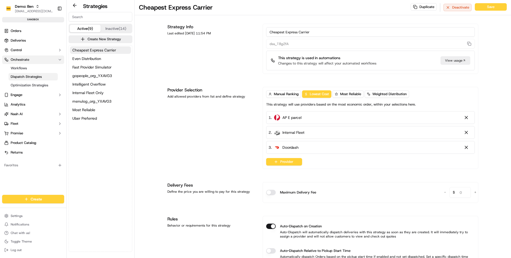
click at [26, 63] on button "Orchestrate" at bounding box center [33, 59] width 62 height 9
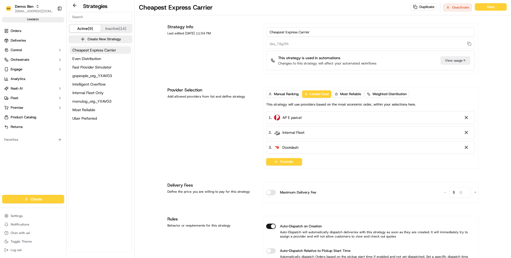
click at [116, 170] on div "Cheapest Express Carrier Even Distribution Fast Provider Simulator gopeople_org…" at bounding box center [100, 148] width 63 height 206
click at [67, 150] on div "Strategies Active (9) Inactive (14) Create New Strategy Cheapest Express Carrie…" at bounding box center [101, 129] width 68 height 258
click at [28, 108] on button "Promise" at bounding box center [33, 107] width 62 height 9
click at [28, 125] on span "Shipping Labels" at bounding box center [23, 124] width 25 height 5
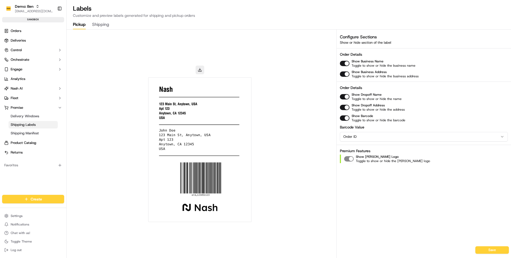
click at [127, 62] on div at bounding box center [200, 144] width 267 height 228
